Goal: Complete application form

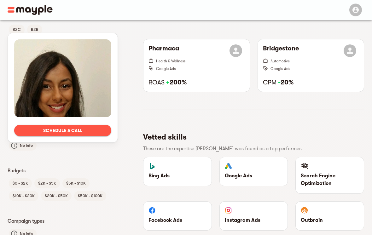
scroll to position [183, 0]
click at [46, 129] on span "Schedule a call" at bounding box center [62, 131] width 87 height 8
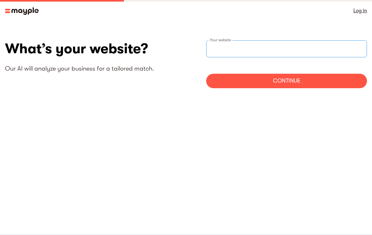
click at [287, 57] on input "websiteStep" at bounding box center [286, 48] width 161 height 17
click at [237, 52] on input "[URL]’t have" at bounding box center [286, 48] width 161 height 17
click at [240, 49] on input "[URL]’t have" at bounding box center [286, 48] width 161 height 17
type input "[URL]’thave"
click at [304, 81] on div "Continue" at bounding box center [286, 81] width 161 height 15
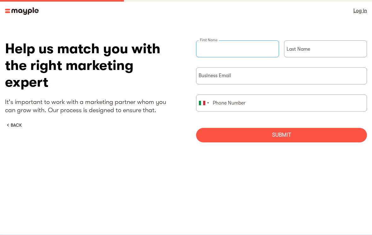
click at [269, 52] on input "briefForm" at bounding box center [237, 48] width 83 height 17
type input "[PERSON_NAME]"
click at [335, 50] on input "briefForm" at bounding box center [325, 48] width 83 height 17
type input "Terra"
click at [230, 79] on input "briefForm" at bounding box center [281, 76] width 171 height 17
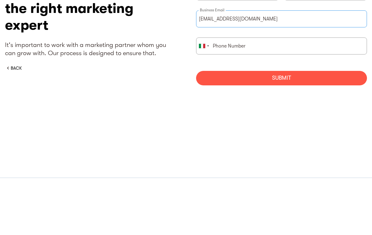
type input "[EMAIL_ADDRESS][DOMAIN_NAME]"
click at [289, 95] on input "briefForm" at bounding box center [281, 103] width 171 height 17
type input "3515934828"
click at [237, 128] on div "Submit" at bounding box center [281, 135] width 171 height 15
